Goal: Transaction & Acquisition: Obtain resource

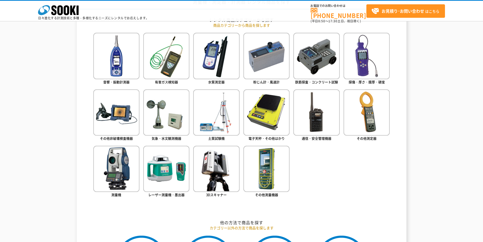
scroll to position [254, 0]
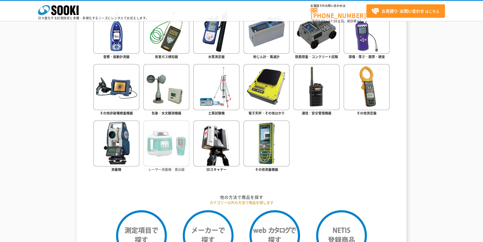
click at [171, 159] on img at bounding box center [166, 143] width 46 height 46
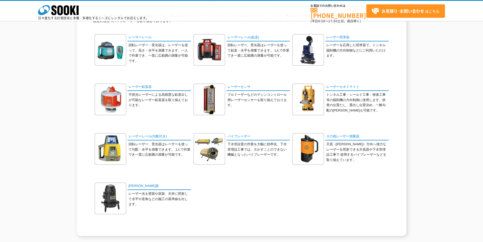
scroll to position [76, 0]
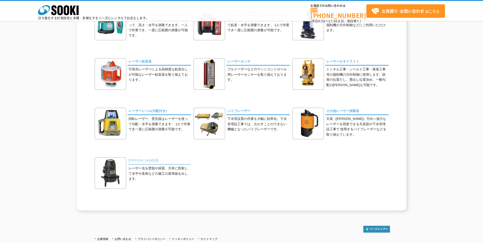
click at [135, 161] on link "[PERSON_NAME]器" at bounding box center [159, 160] width 63 height 7
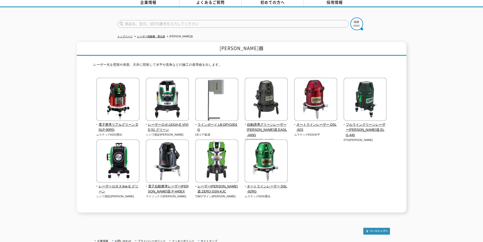
scroll to position [45, 0]
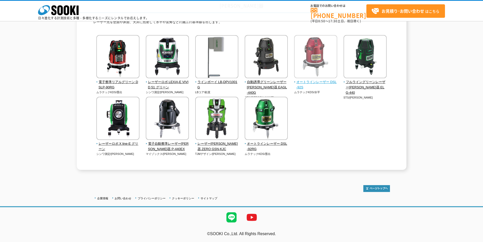
click at [311, 83] on span "オートラインレーザー DSL-92S" at bounding box center [315, 84] width 43 height 11
